Goal: Find specific fact: Find specific fact

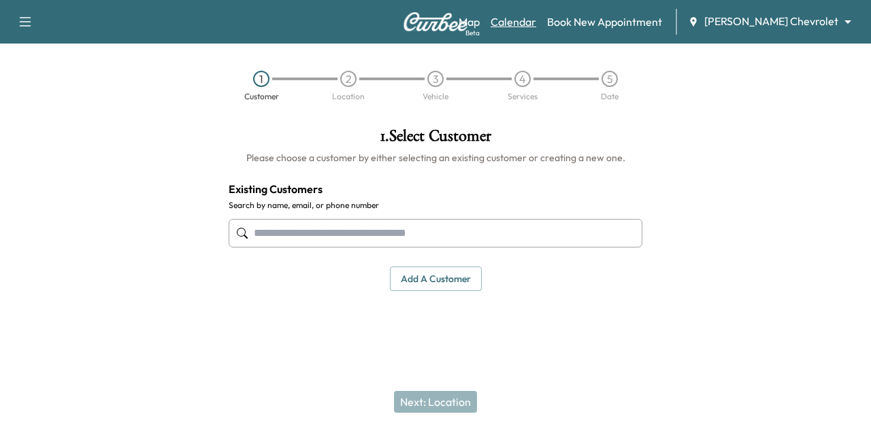
click at [536, 22] on link "Calendar" at bounding box center [514, 22] width 46 height 16
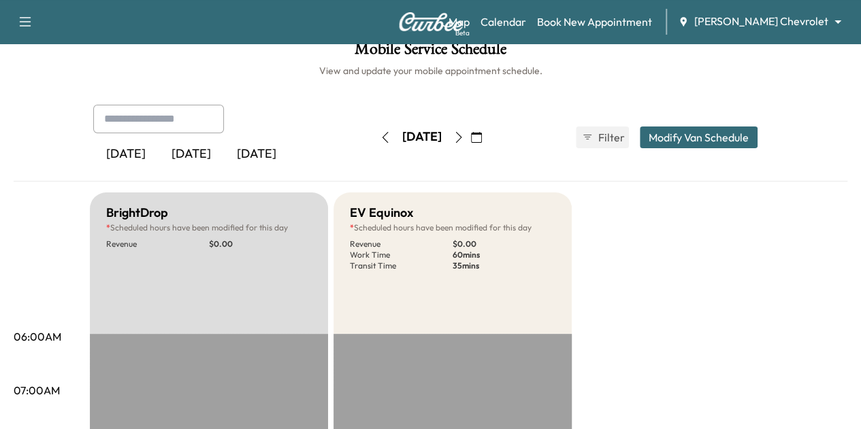
click at [464, 138] on icon "button" at bounding box center [458, 137] width 11 height 11
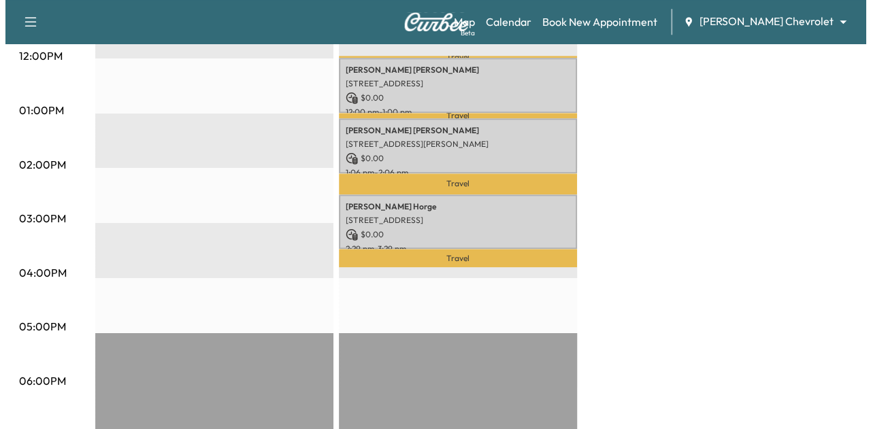
scroll to position [623, 0]
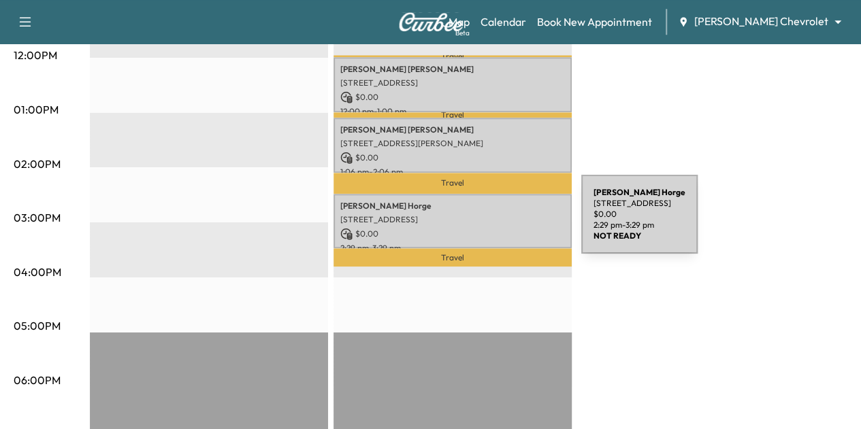
click at [479, 228] on p "$ 0.00" at bounding box center [452, 234] width 225 height 12
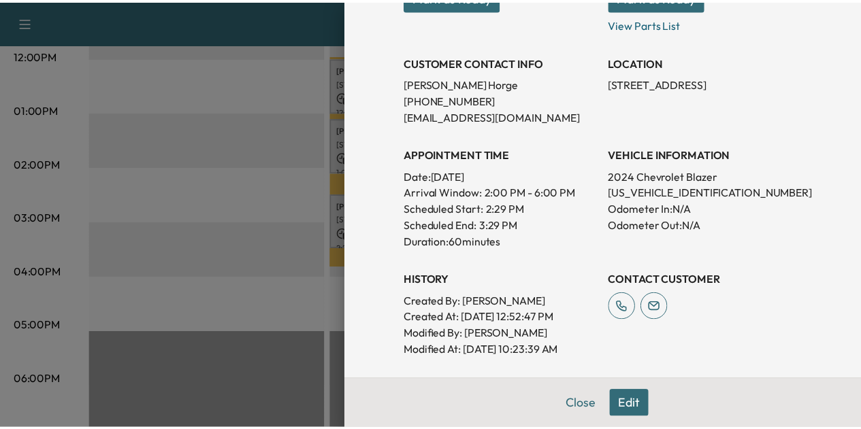
scroll to position [243, 0]
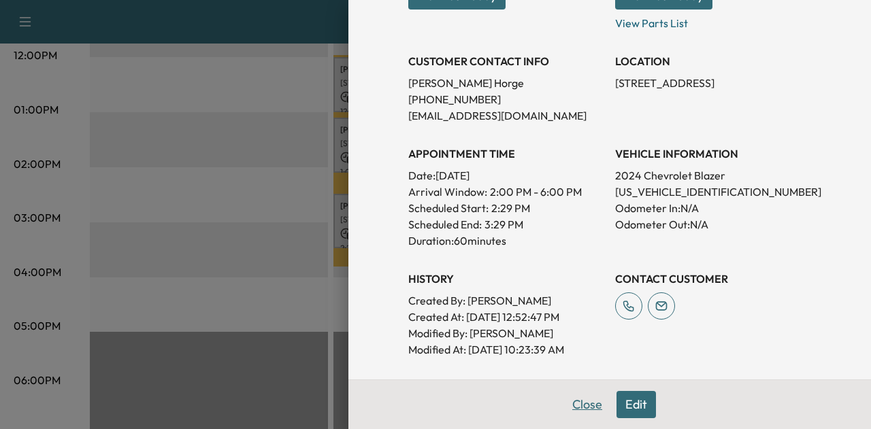
click at [570, 404] on button "Close" at bounding box center [587, 404] width 48 height 27
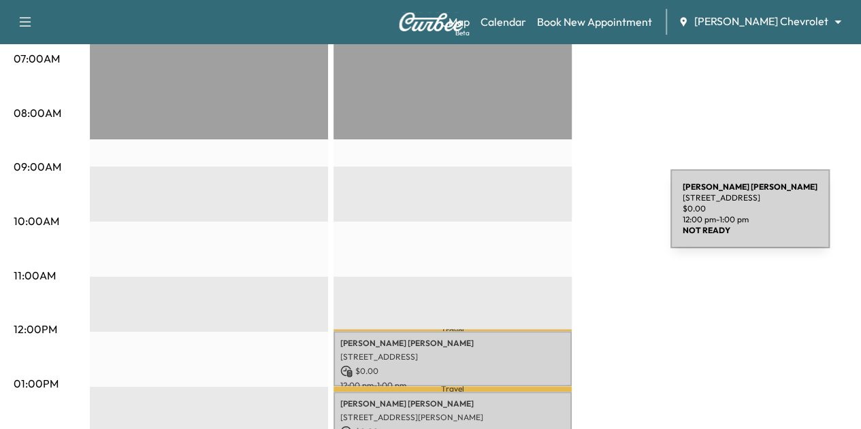
scroll to position [348, 0]
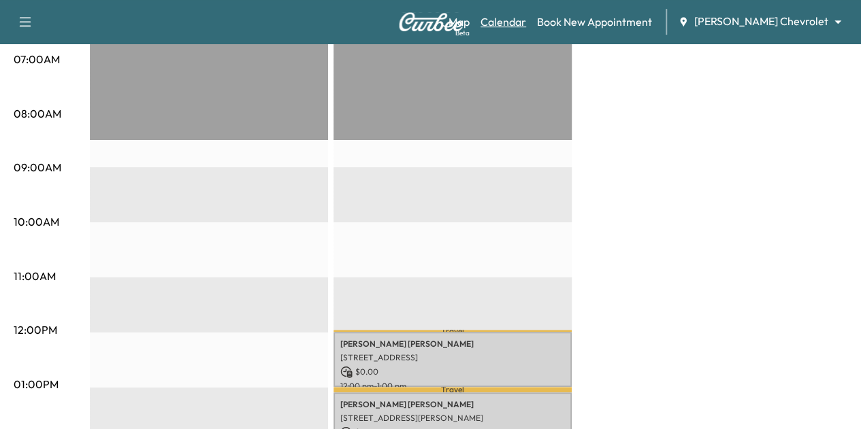
click at [526, 24] on link "Calendar" at bounding box center [503, 22] width 46 height 16
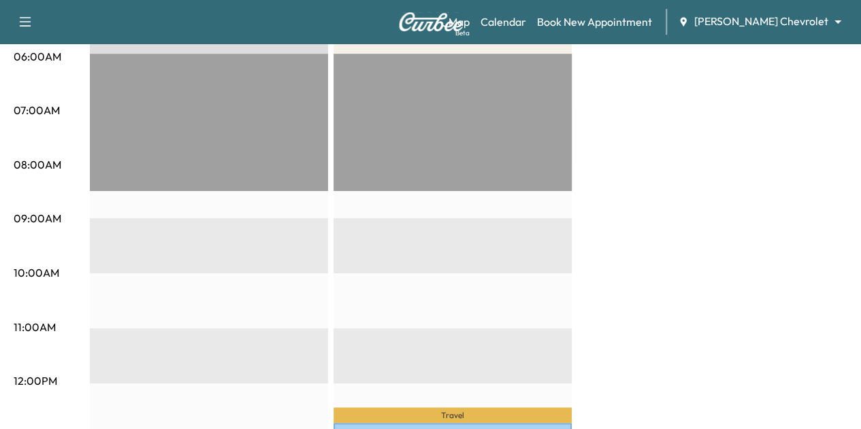
scroll to position [293, 0]
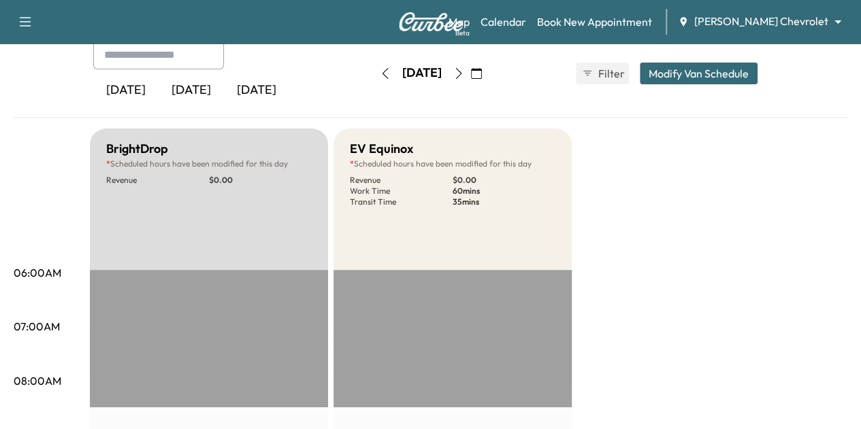
click at [470, 67] on button "button" at bounding box center [458, 74] width 23 height 22
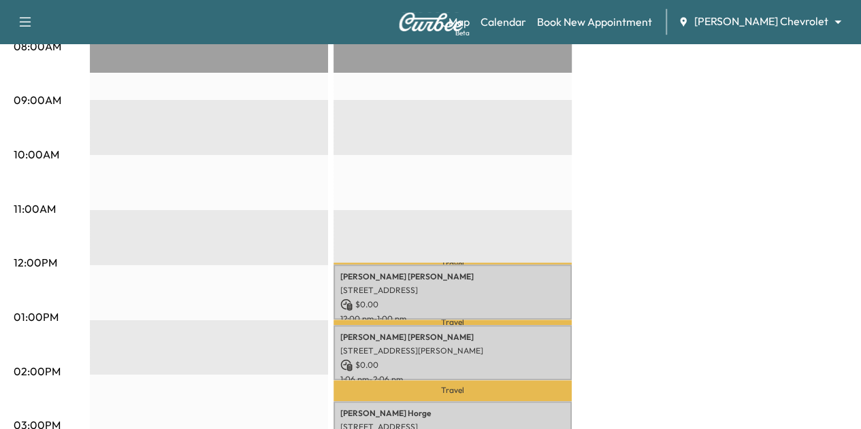
scroll to position [374, 0]
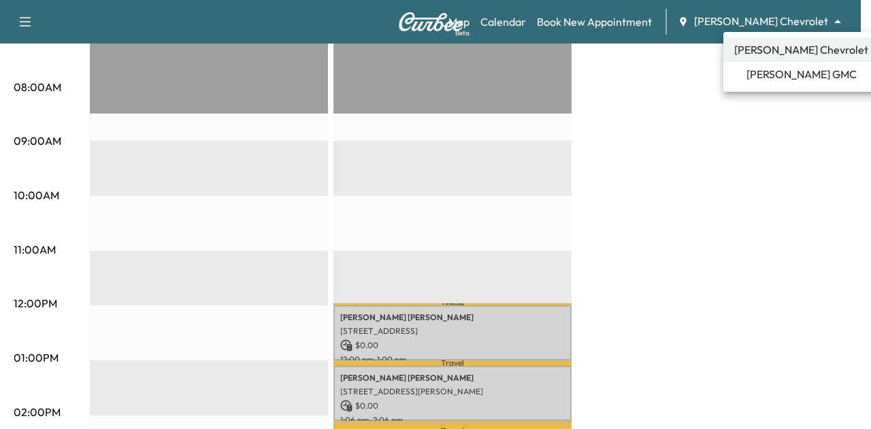
click at [745, 84] on li "[PERSON_NAME] GMC" at bounding box center [801, 74] width 156 height 24
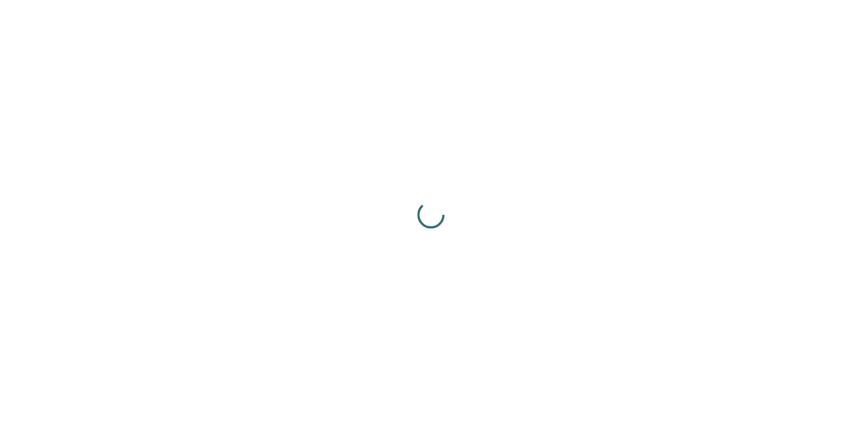
scroll to position [0, 0]
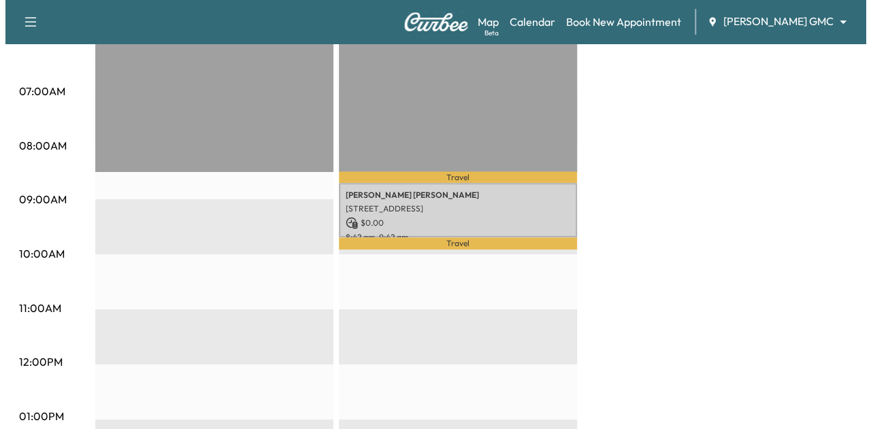
scroll to position [316, 0]
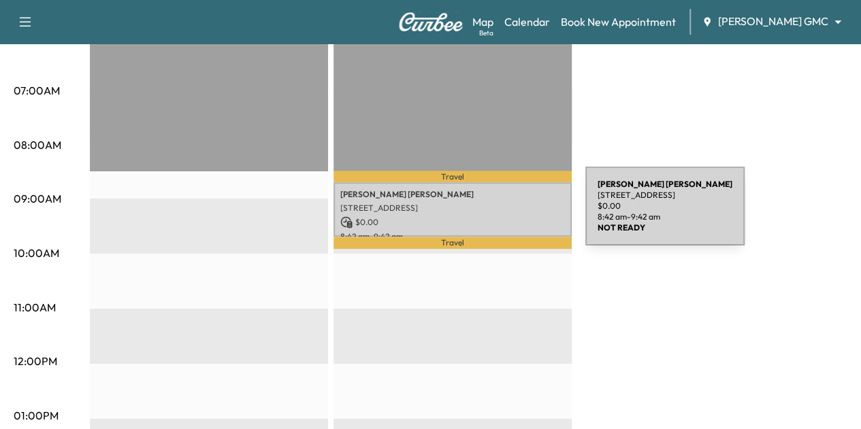
click at [483, 216] on p "$ 0.00" at bounding box center [452, 222] width 225 height 12
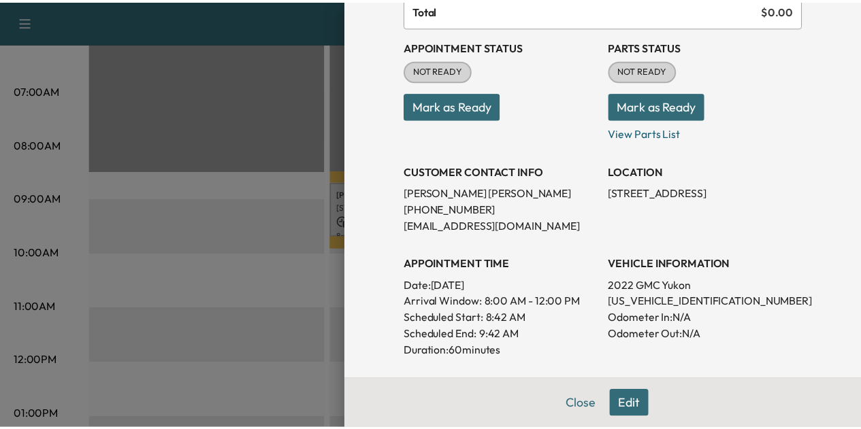
scroll to position [133, 0]
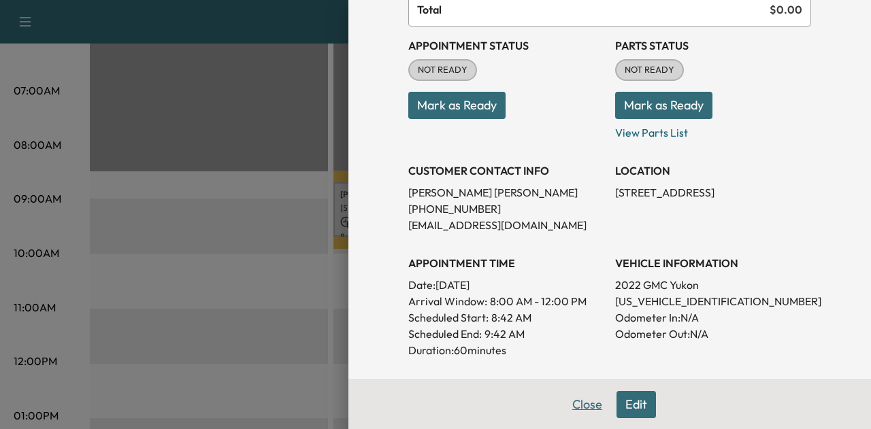
click at [578, 406] on button "Close" at bounding box center [587, 404] width 48 height 27
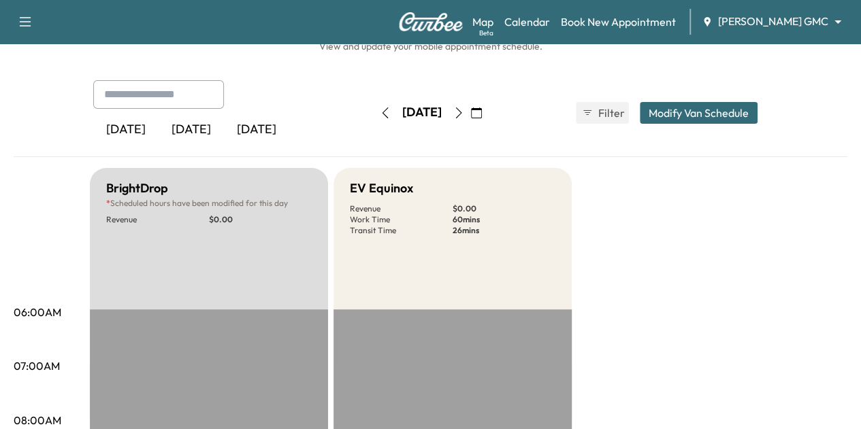
scroll to position [0, 0]
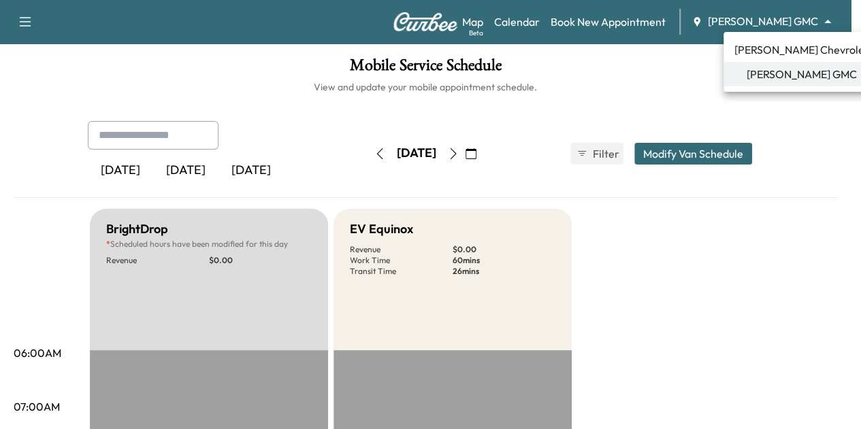
click at [789, 17] on body "Support Log Out Map Beta Calendar Book New Appointment [PERSON_NAME] GMC ******…" at bounding box center [430, 214] width 861 height 429
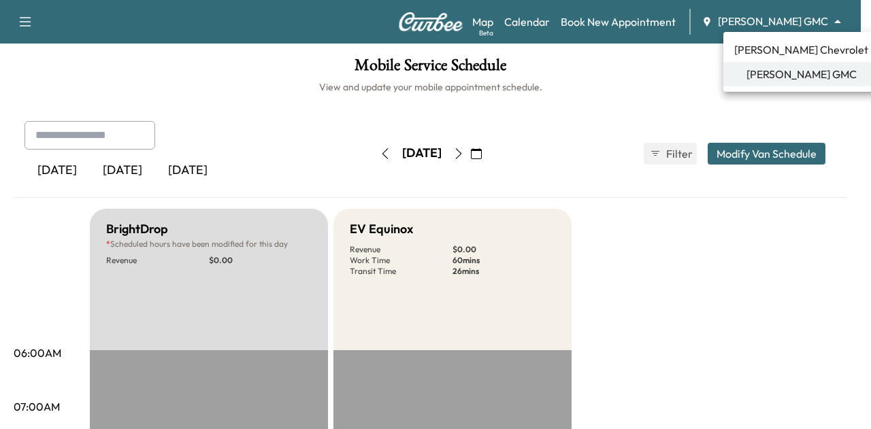
click at [806, 52] on span "[PERSON_NAME] Chevrolet" at bounding box center [801, 50] width 134 height 16
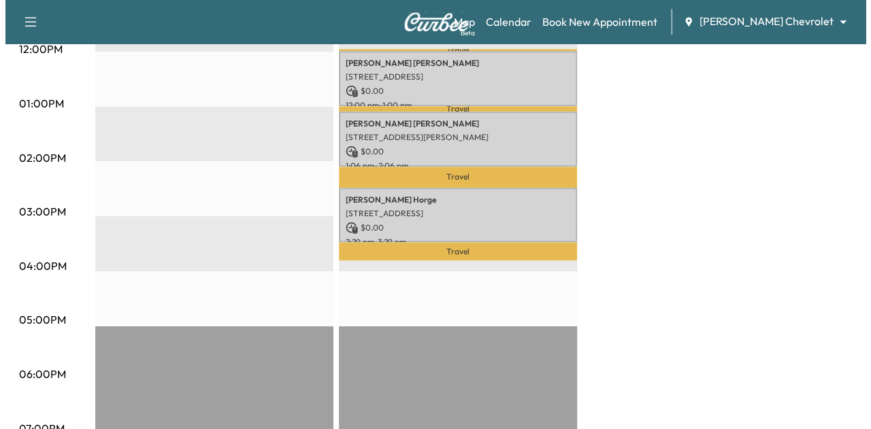
scroll to position [548, 0]
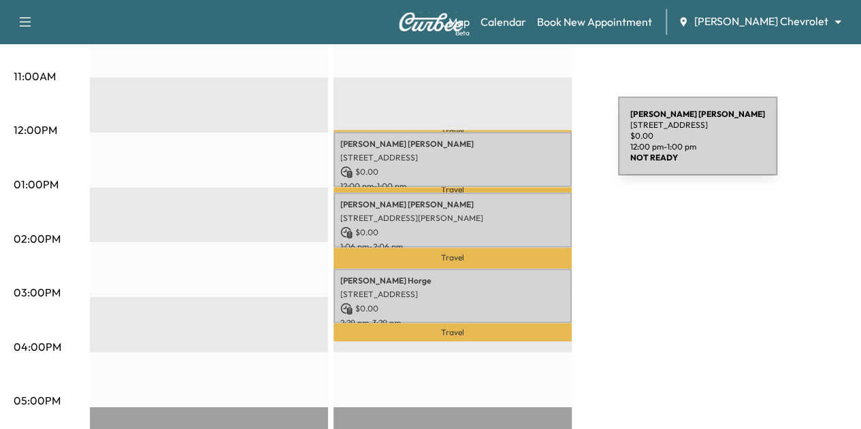
click at [516, 144] on p "[PERSON_NAME]" at bounding box center [452, 144] width 225 height 11
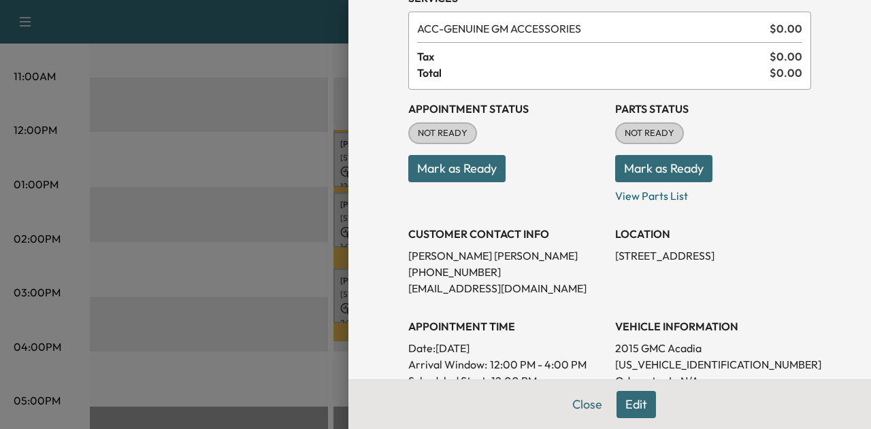
scroll to position [95, 0]
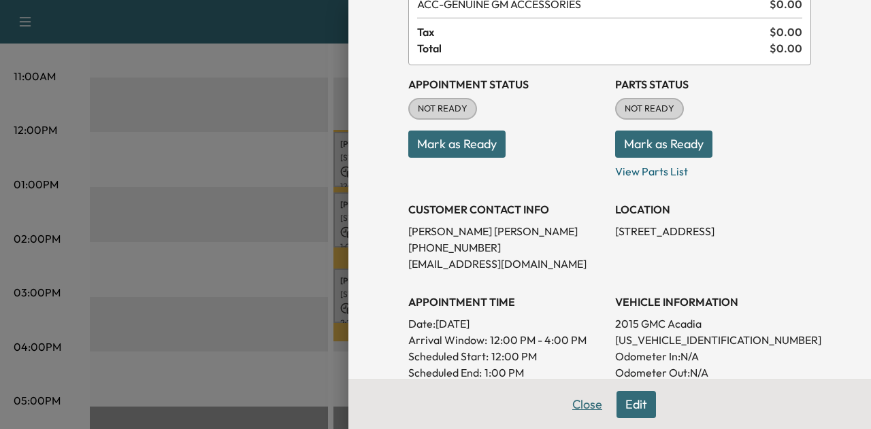
click at [592, 410] on button "Close" at bounding box center [587, 404] width 48 height 27
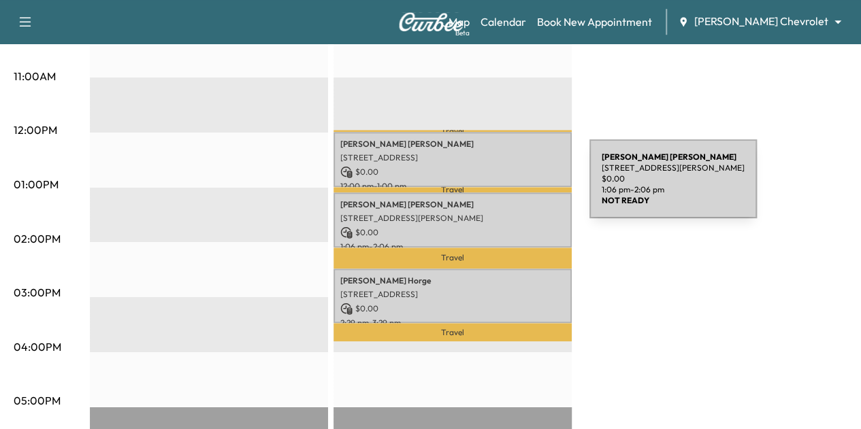
click at [487, 193] on div "[PERSON_NAME] [STREET_ADDRESS][PERSON_NAME] $ 0.00 1:06 pm - 2:06 pm" at bounding box center [452, 220] width 238 height 55
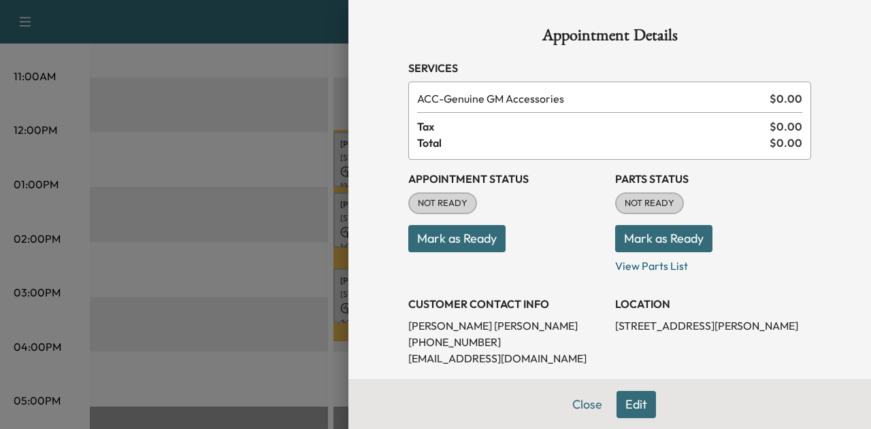
scroll to position [148, 0]
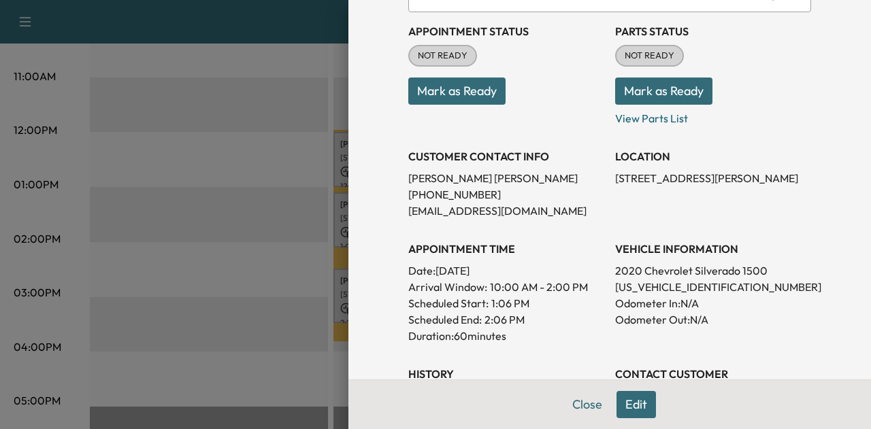
click at [637, 287] on p "[US_VEHICLE_IDENTIFICATION_NUMBER]" at bounding box center [713, 287] width 196 height 16
copy p "[US_VEHICLE_IDENTIFICATION_NUMBER]"
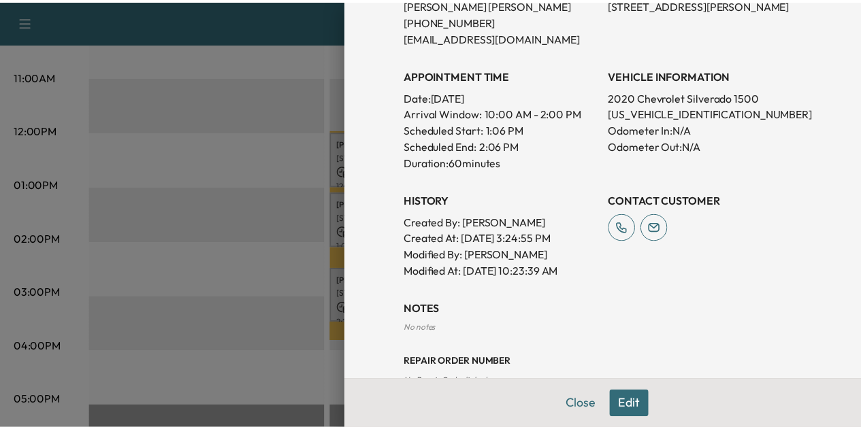
scroll to position [312, 0]
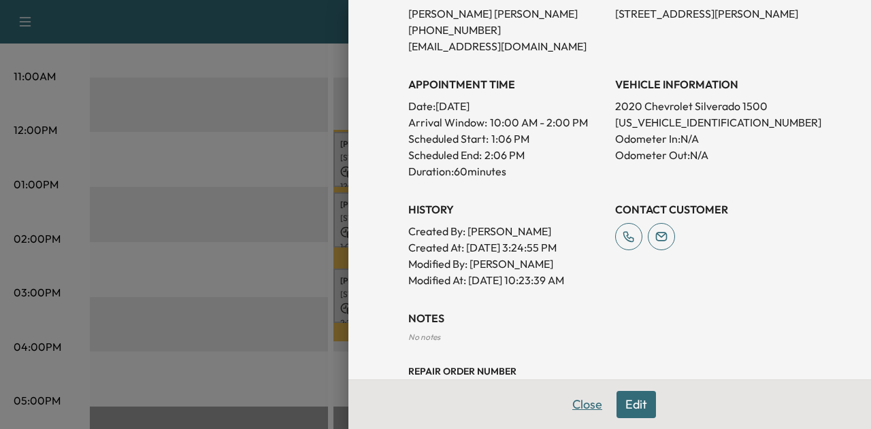
click at [572, 416] on button "Close" at bounding box center [587, 404] width 48 height 27
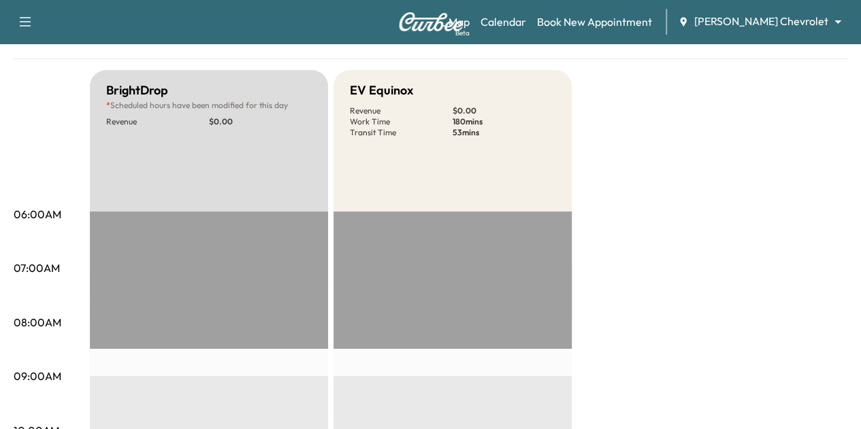
scroll to position [0, 0]
